Goal: Task Accomplishment & Management: Complete application form

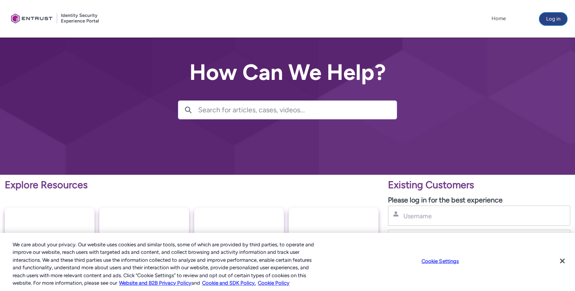
click at [549, 20] on button "Log in" at bounding box center [553, 19] width 28 height 13
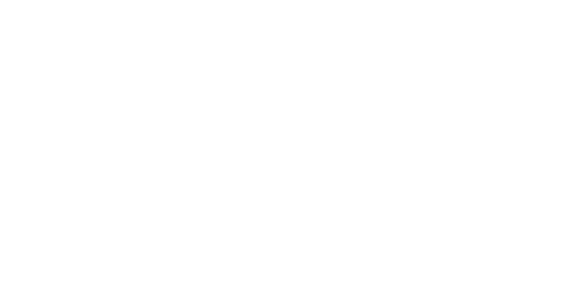
click at [561, 0] on html "Loading × Sorry to interrupt CSS Error Refresh" at bounding box center [287, 0] width 575 height 0
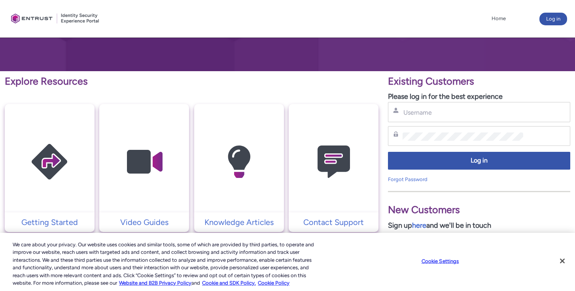
scroll to position [102, 0]
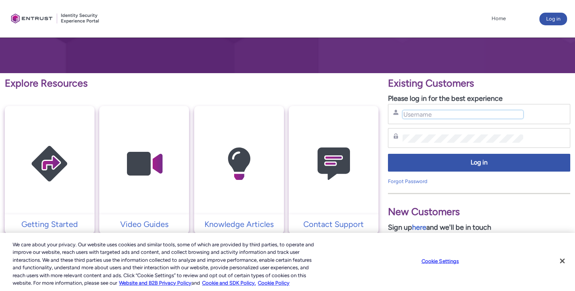
click at [421, 114] on input "Username" at bounding box center [462, 114] width 120 height 8
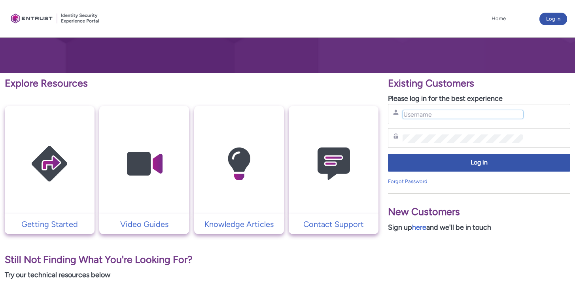
click at [408, 112] on input "Username" at bounding box center [462, 114] width 120 height 8
type input "sophie.manoukian@zebedee.io"
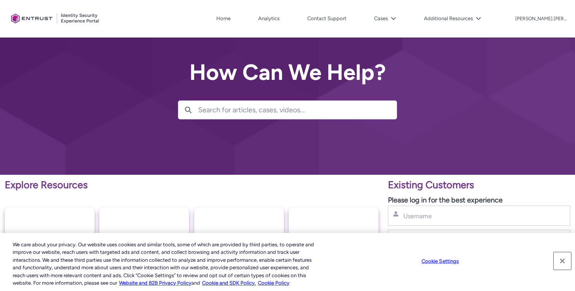
click at [565, 259] on button "Close" at bounding box center [562, 260] width 17 height 17
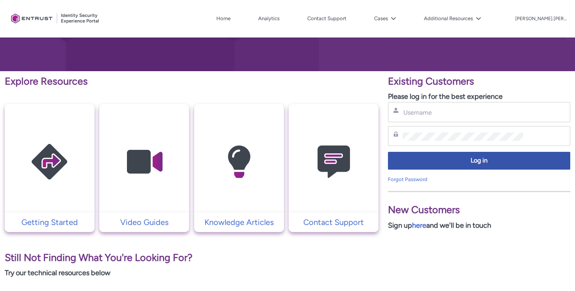
scroll to position [105, 0]
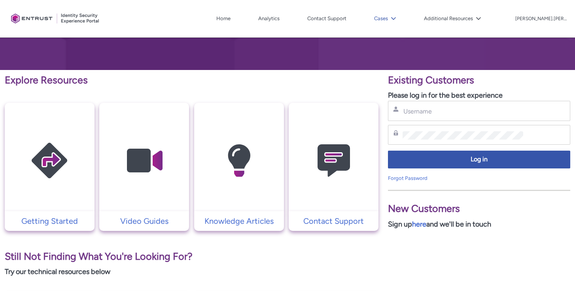
click at [398, 15] on button "Cases" at bounding box center [385, 19] width 26 height 12
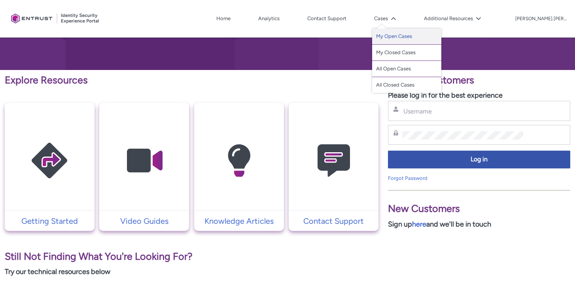
click at [413, 36] on link "My Open Cases" at bounding box center [406, 36] width 69 height 16
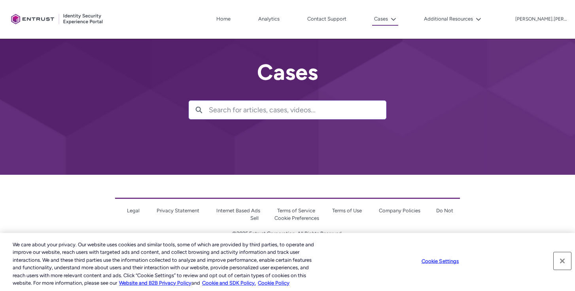
click at [560, 259] on button "Close" at bounding box center [562, 260] width 17 height 17
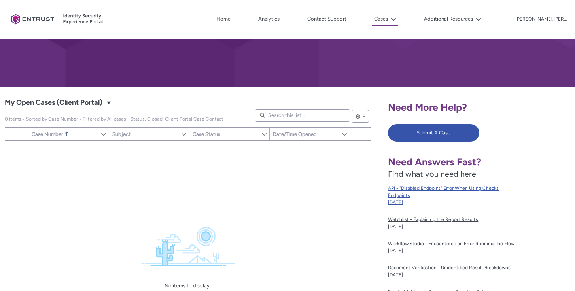
scroll to position [88, 0]
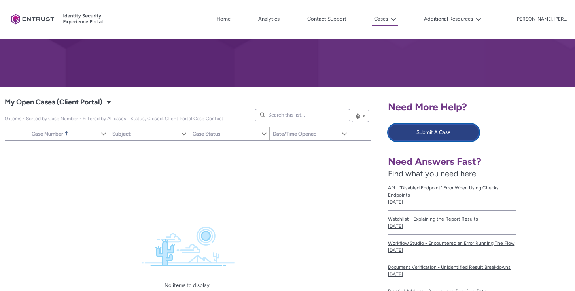
click at [419, 135] on button "Submit A Case" at bounding box center [433, 132] width 91 height 17
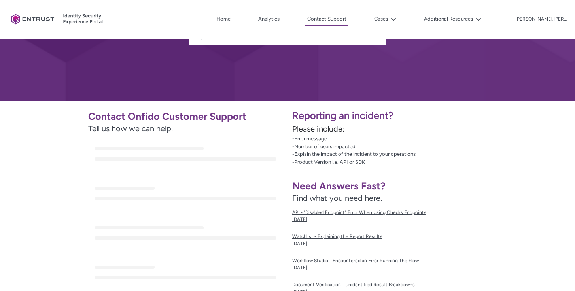
scroll to position [76, 0]
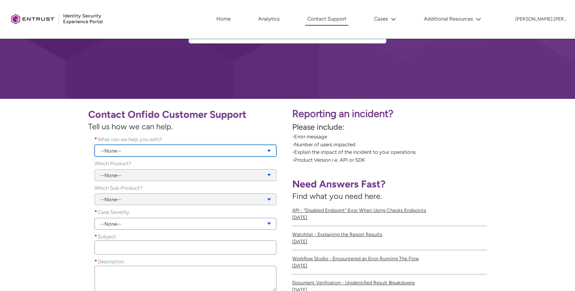
click at [155, 149] on link "--None--" at bounding box center [185, 151] width 182 height 12
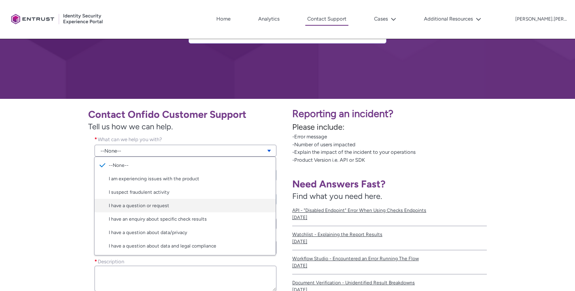
click at [170, 204] on link "I have a question or request" at bounding box center [184, 205] width 181 height 13
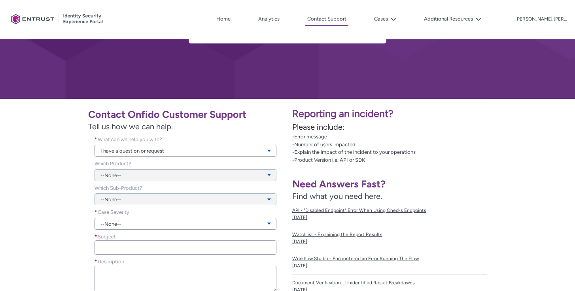
click at [123, 175] on div "--None--" at bounding box center [185, 170] width 182 height 21
click at [197, 178] on div "--None--" at bounding box center [185, 170] width 182 height 21
click at [149, 175] on div "--None--" at bounding box center [185, 170] width 182 height 21
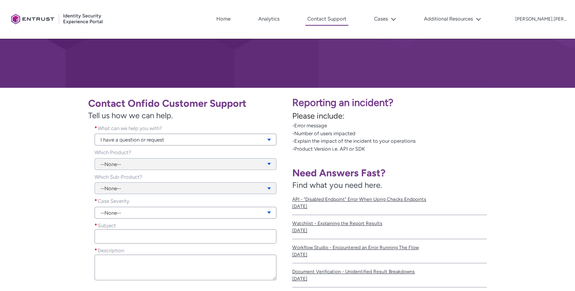
scroll to position [93, 0]
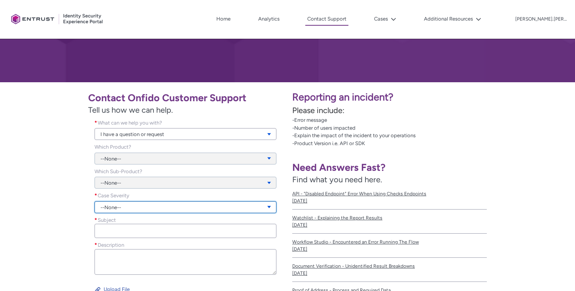
click at [117, 204] on link "--None--" at bounding box center [185, 207] width 182 height 12
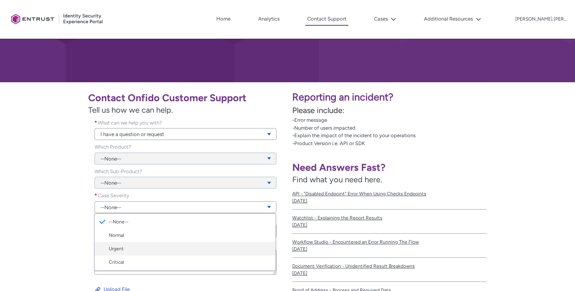
click at [125, 253] on link "Urgent" at bounding box center [184, 248] width 181 height 13
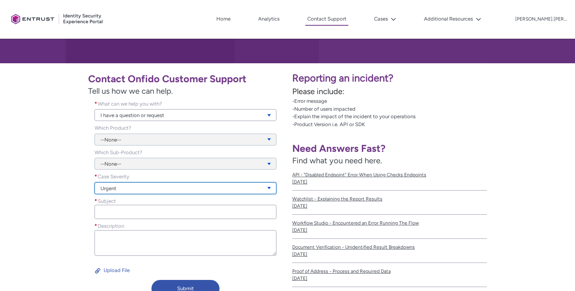
scroll to position [112, 0]
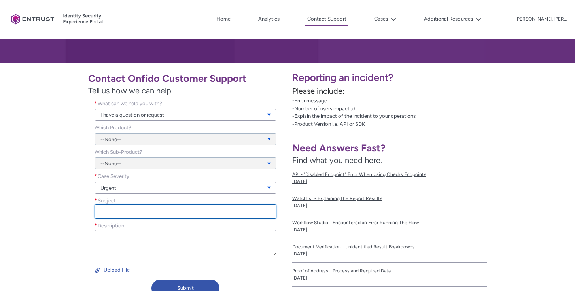
click at [164, 215] on input "Subject *" at bounding box center [185, 211] width 182 height 14
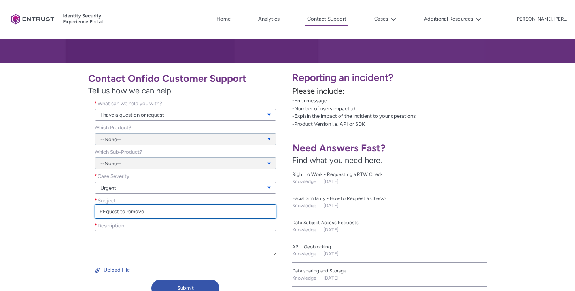
click at [105, 213] on input "REquest to remove" at bounding box center [185, 211] width 182 height 14
click at [175, 212] on input "Request to remove" at bounding box center [185, 211] width 182 height 14
click at [144, 212] on input "Request to remove watchlists" at bounding box center [185, 211] width 182 height 14
click at [199, 212] on input "Request to remove sanctions watchlists" at bounding box center [185, 211] width 182 height 14
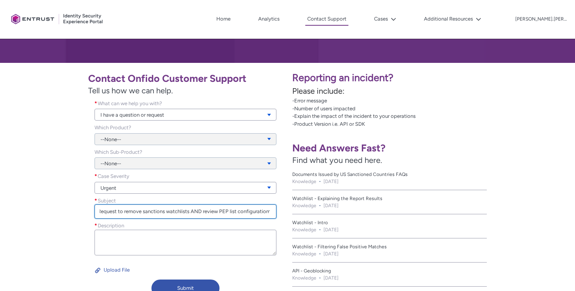
type input "Request to remove sanctions watchlists AND review PEP list configuratiom"
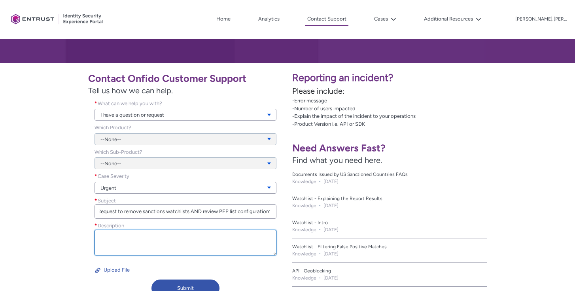
click at [191, 235] on textarea "Description *" at bounding box center [185, 243] width 182 height 26
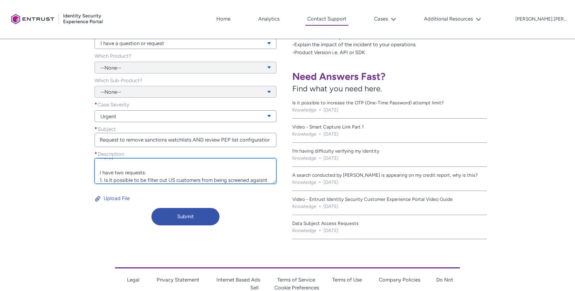
scroll to position [17, 0]
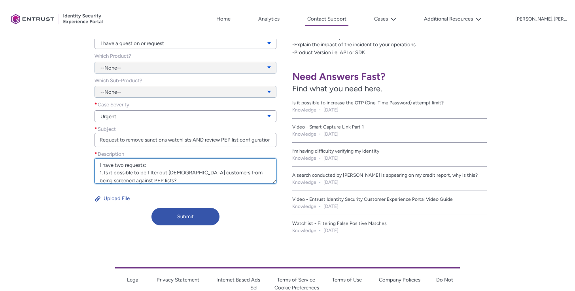
click at [141, 179] on textarea "Hello, I have two requests: 1. Is it possible to be filter out US customers fro…" at bounding box center [185, 171] width 182 height 26
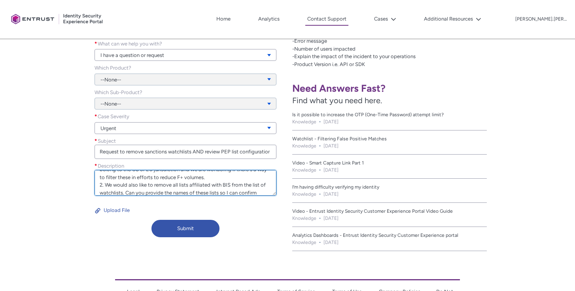
scroll to position [49, 0]
click at [223, 183] on textarea "Hello, I have two requests: 1. Is it possible to be filter out US customers fro…" at bounding box center [185, 183] width 182 height 26
paste textarea "ureau of Industry and SecurityB"
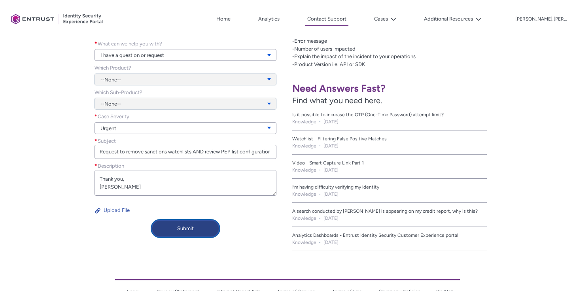
type textarea "Hello, I have two requests: 1. Is it possible to be filter out US customers fro…"
click at [200, 229] on button "Submit" at bounding box center [185, 228] width 68 height 17
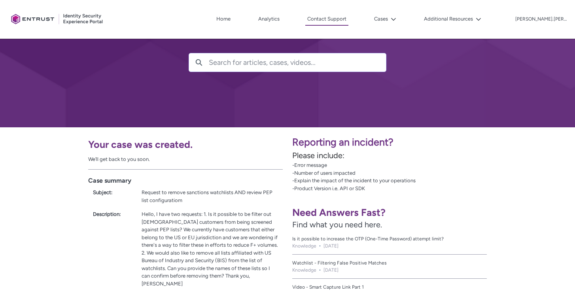
scroll to position [45, 0]
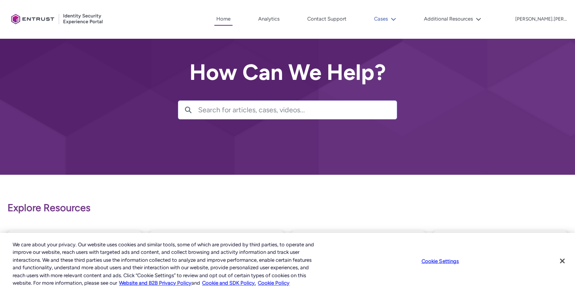
click at [393, 17] on button "Cases" at bounding box center [385, 19] width 26 height 12
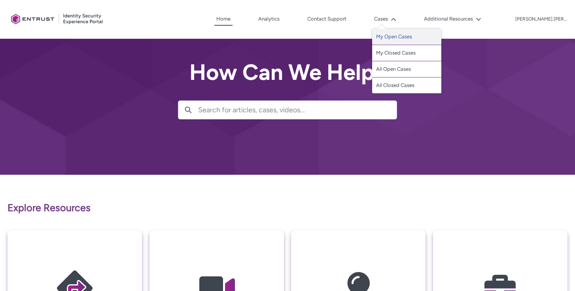
click at [398, 36] on link "My Open Cases" at bounding box center [406, 37] width 69 height 16
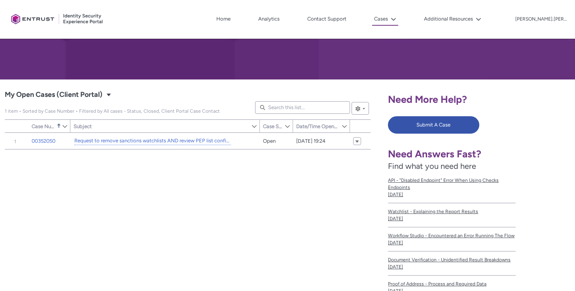
scroll to position [94, 0]
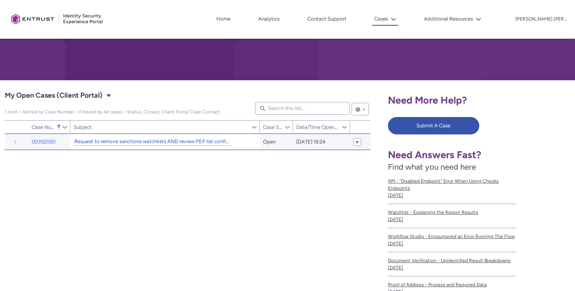
click at [132, 140] on link "Request to remove sanctions watchlists AND review PEP list configuratiom" at bounding box center [152, 142] width 157 height 8
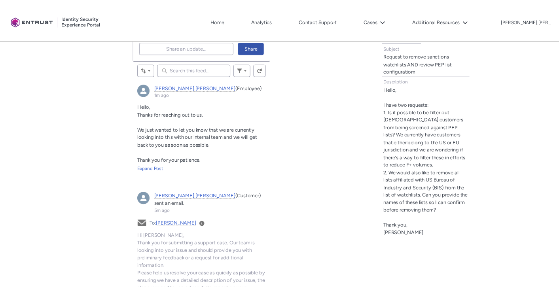
scroll to position [265, 0]
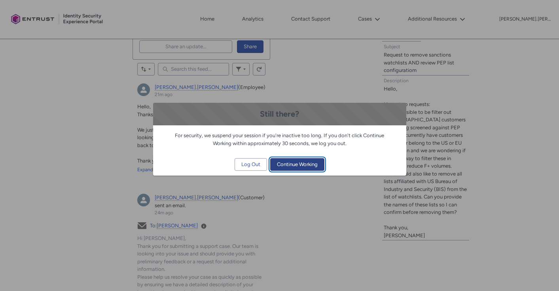
click at [302, 165] on span "Continue Working" at bounding box center [297, 165] width 41 height 12
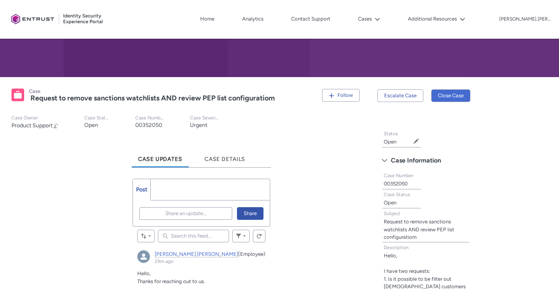
scroll to position [9, 0]
